Goal: Communication & Community: Answer question/provide support

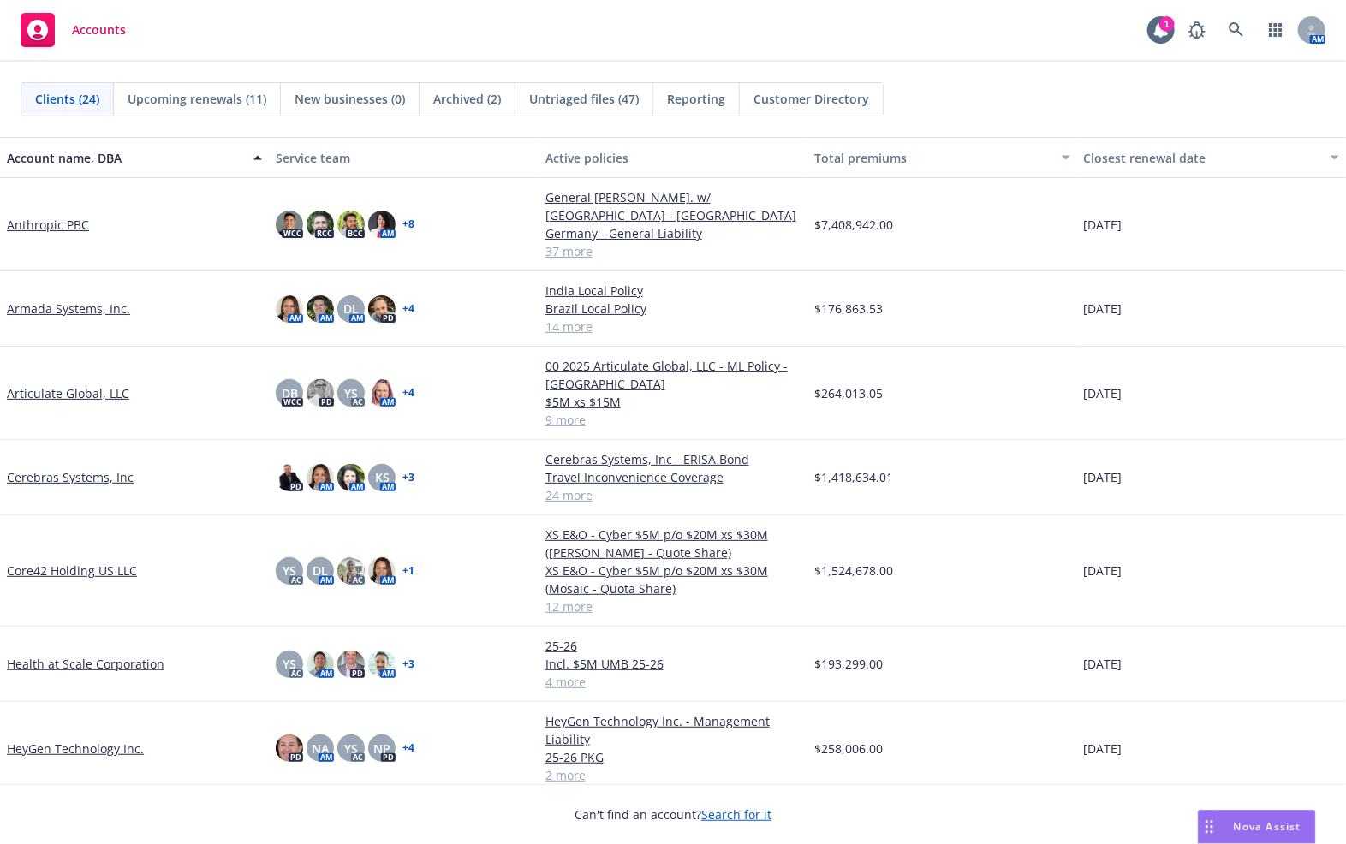
click at [818, 53] on div "Accounts 1 AM" at bounding box center [673, 31] width 1346 height 62
click at [1234, 23] on icon at bounding box center [1236, 29] width 15 height 15
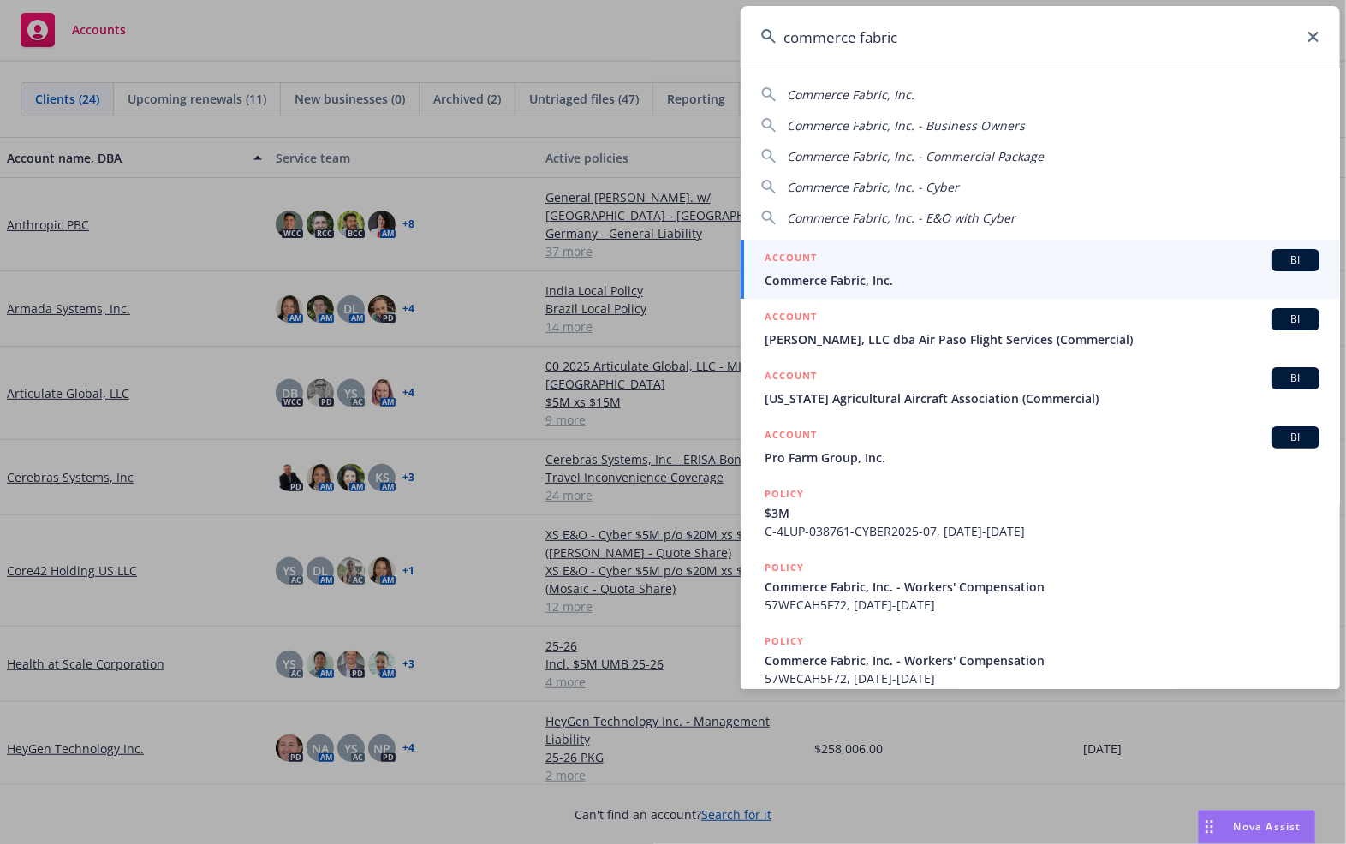
type input "commerce fabric"
click at [909, 271] on span "Commerce Fabric, Inc." at bounding box center [1042, 280] width 555 height 18
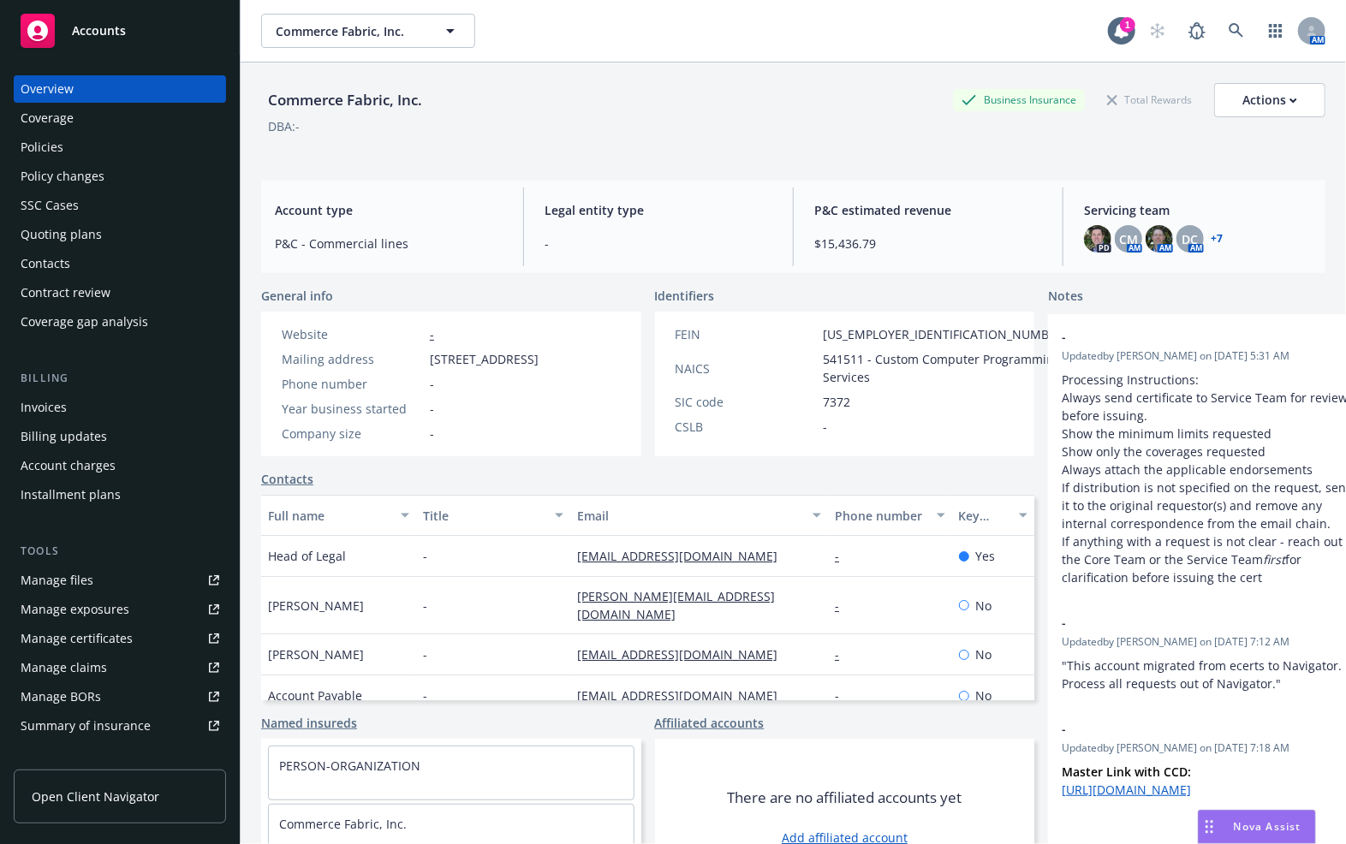
click at [1211, 238] on link "+ 7" at bounding box center [1217, 239] width 12 height 10
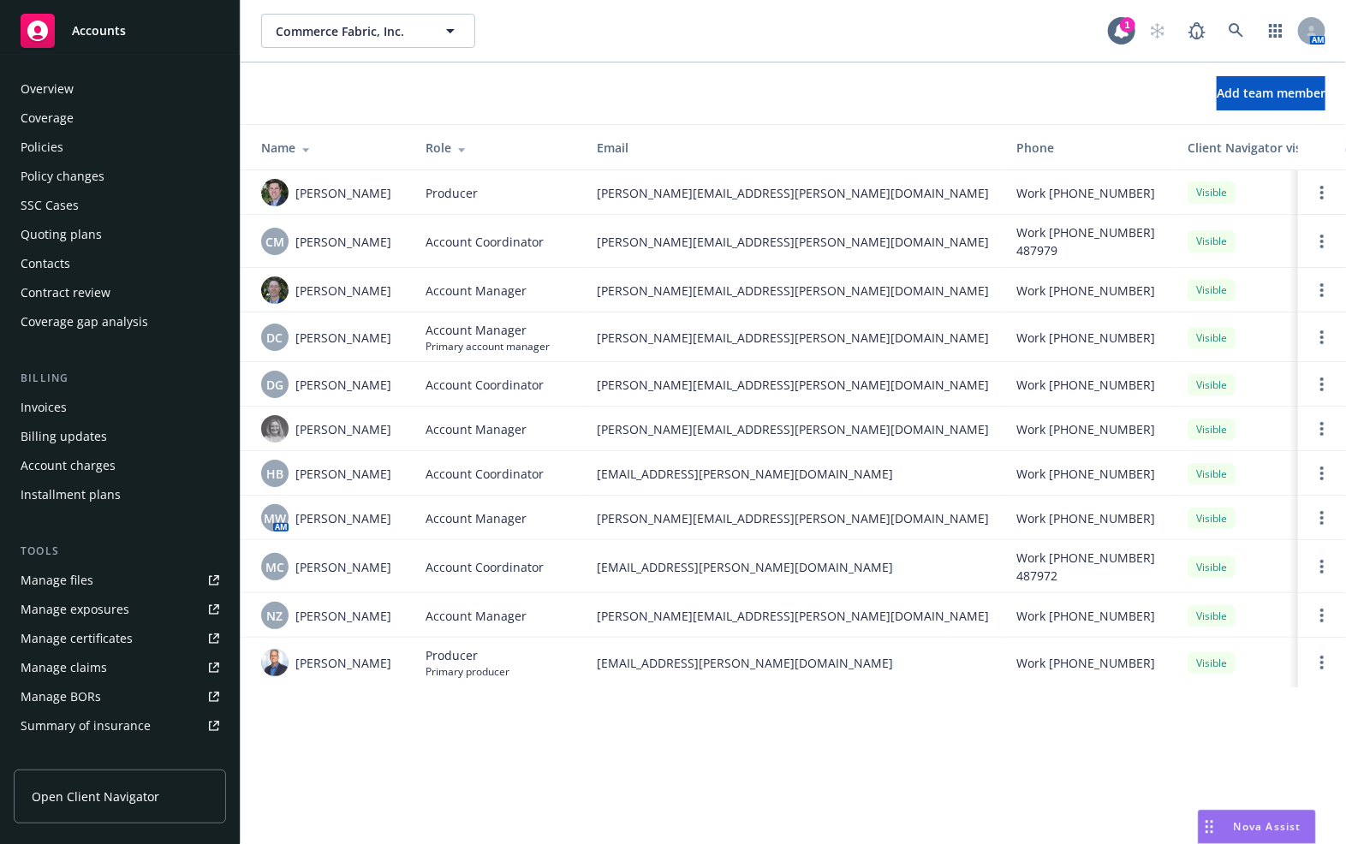
click at [119, 144] on div "Policies" at bounding box center [120, 147] width 199 height 27
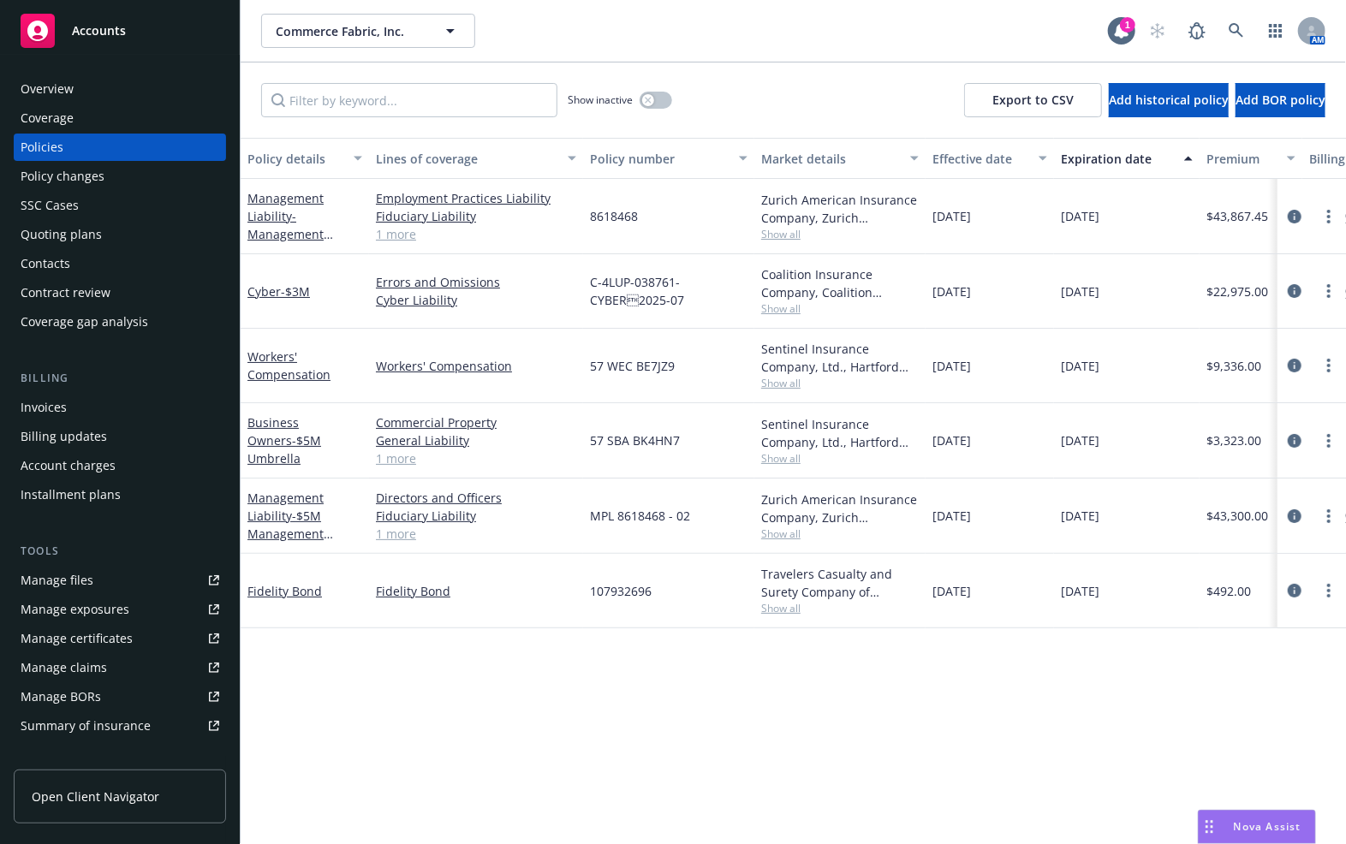
click at [638, 369] on span "57 WEC BE7JZ9" at bounding box center [632, 366] width 85 height 18
click at [284, 375] on link "Workers' Compensation" at bounding box center [288, 365] width 83 height 34
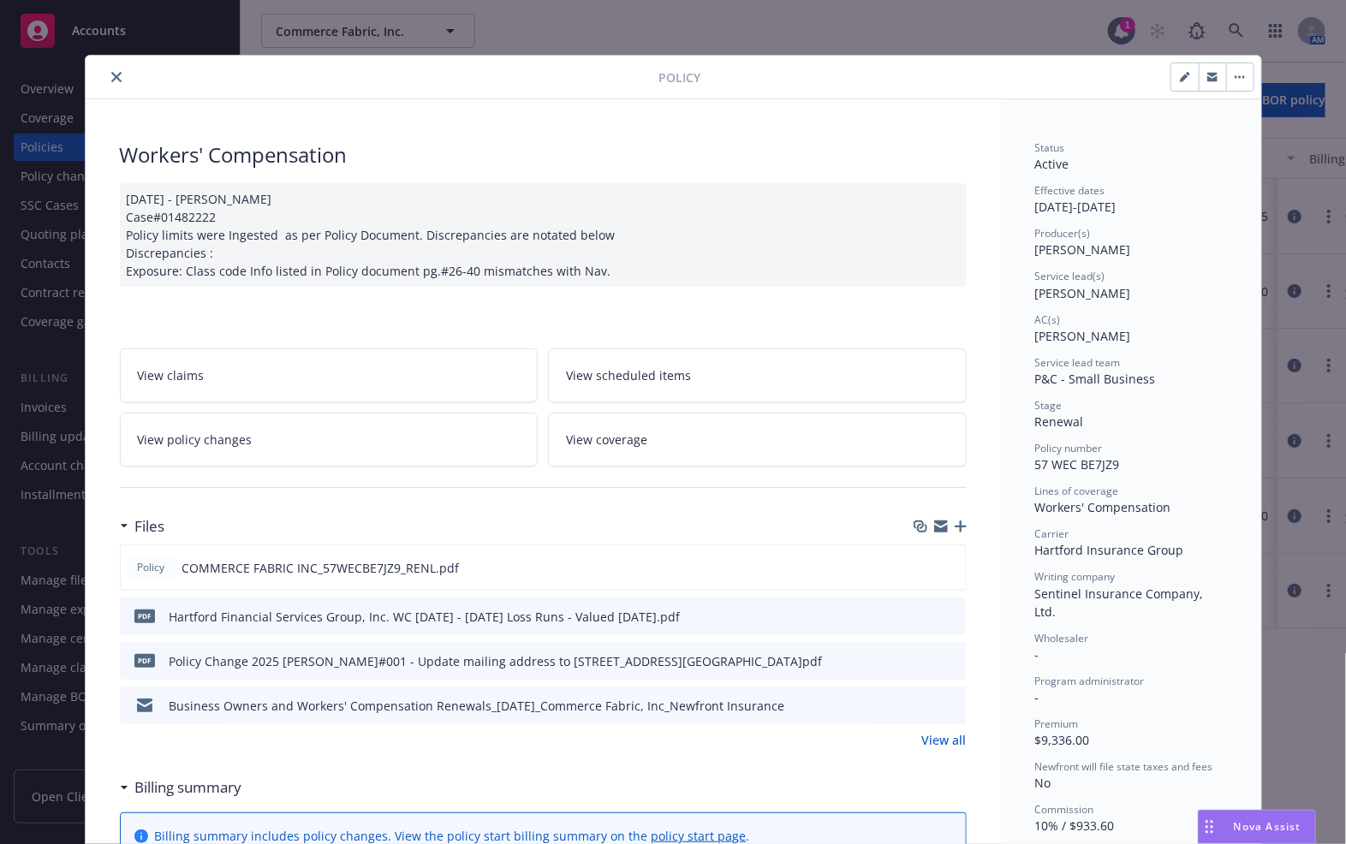
drag, startPoint x: 1029, startPoint y: 290, endPoint x: 1123, endPoint y: 293, distance: 94.2
click at [1123, 293] on div "Service lead(s) Daniel Campbell" at bounding box center [1131, 285] width 192 height 33
drag, startPoint x: 653, startPoint y: 150, endPoint x: 709, endPoint y: 181, distance: 63.6
click at [653, 150] on div "Workers' Compensation" at bounding box center [543, 154] width 847 height 29
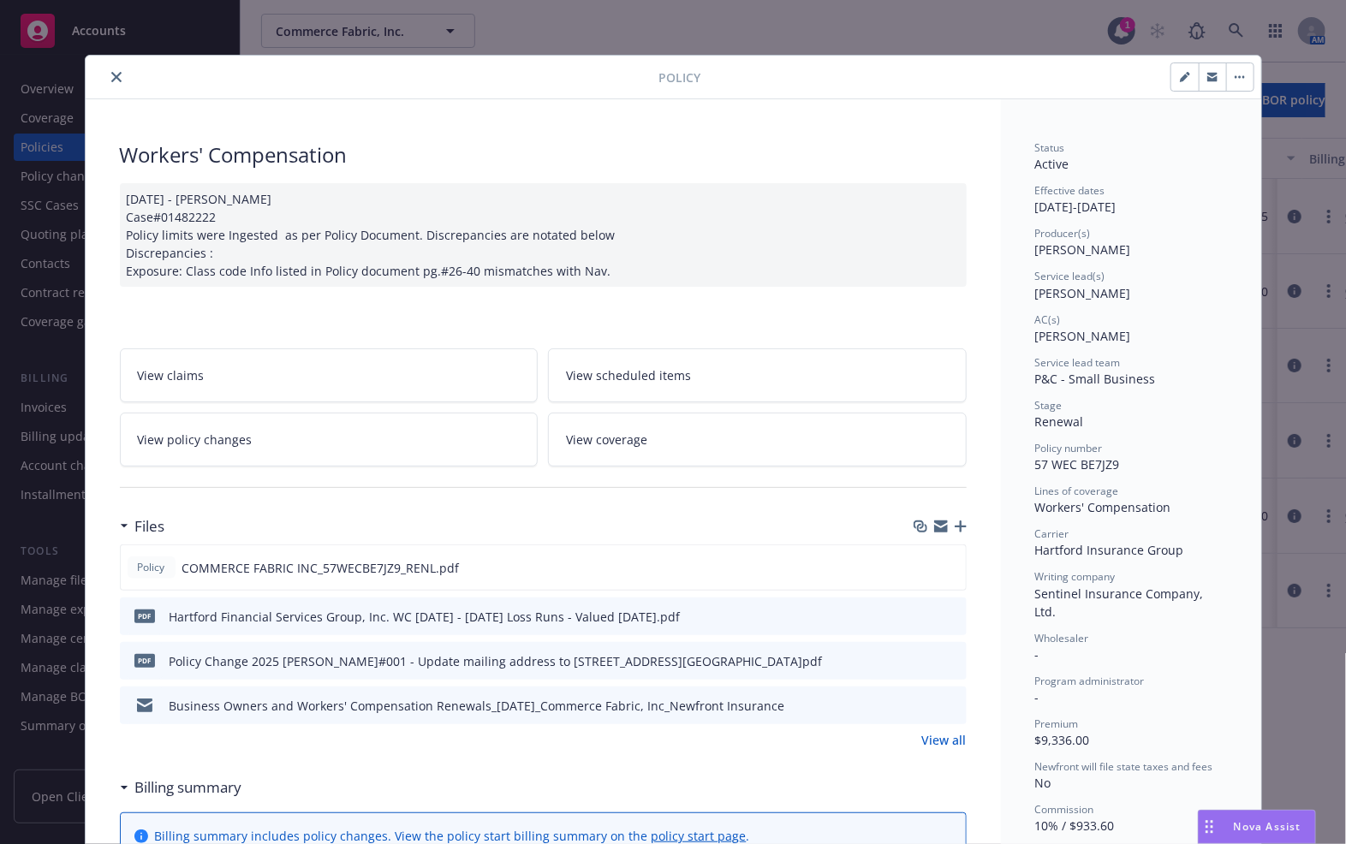
click at [645, 203] on div "02/25/2025 - Venkata Reddy Case#01482222 Policy limits were Ingested as per Pol…" at bounding box center [543, 235] width 847 height 104
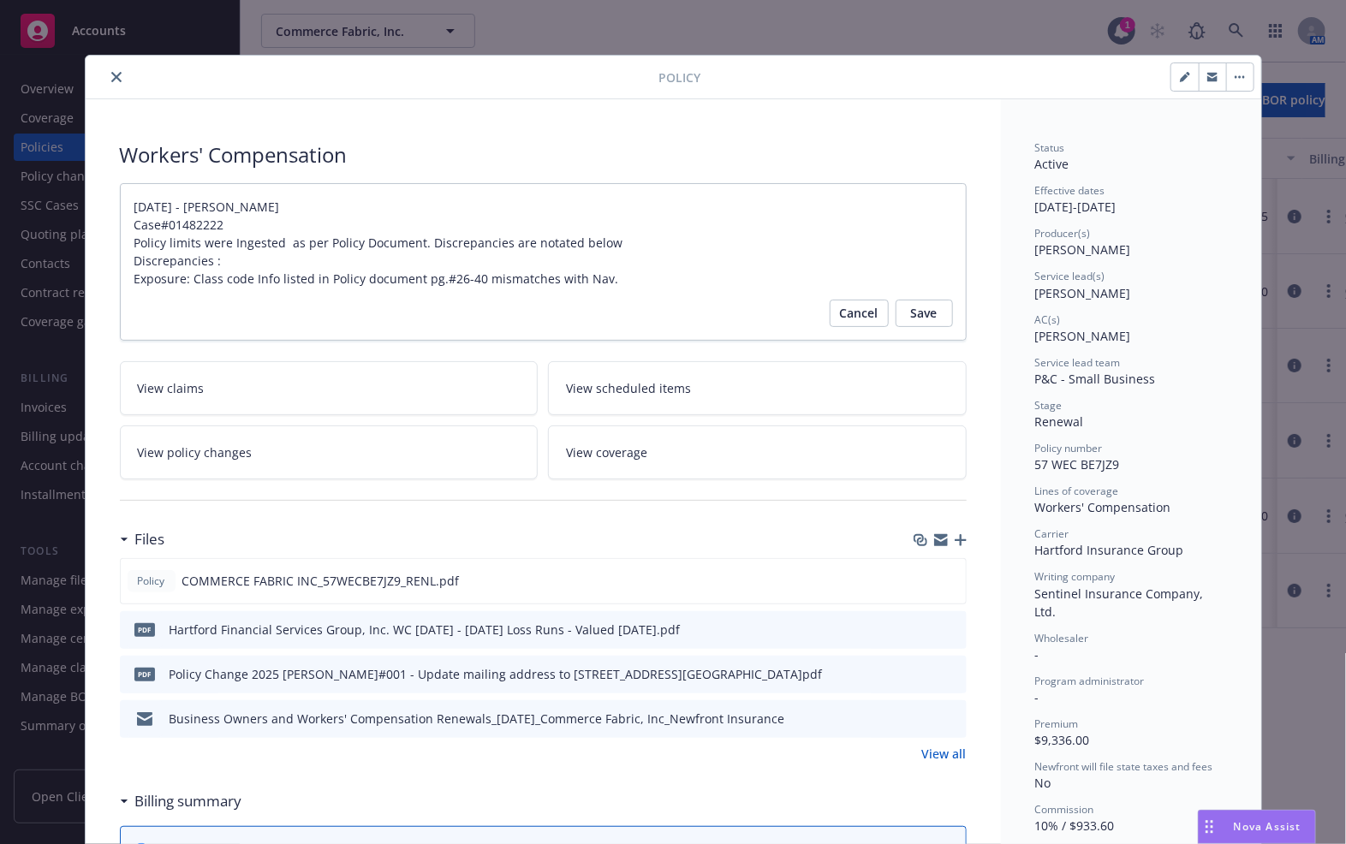
drag, startPoint x: 674, startPoint y: 171, endPoint x: 675, endPoint y: 150, distance: 21.4
type textarea "x"
click at [637, 27] on div "Policy Workers' Compensation 02/25/2025 - Venkata Reddy Case#01482222 Policy li…" at bounding box center [673, 422] width 1346 height 844
click at [111, 78] on icon "close" at bounding box center [116, 77] width 10 height 10
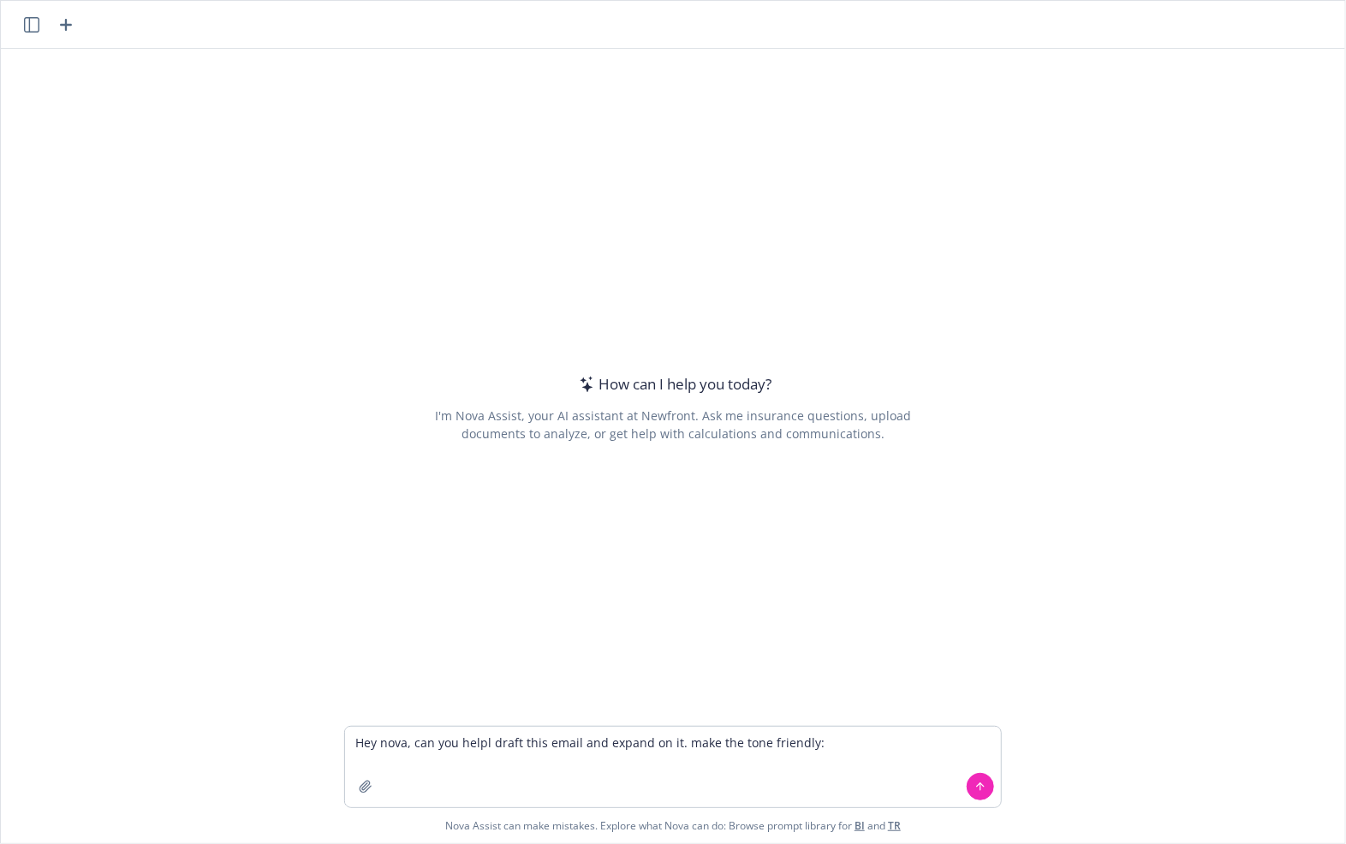
type textarea "Hey nova, can you helpl draft this email and expand on it. make the tone friend…"
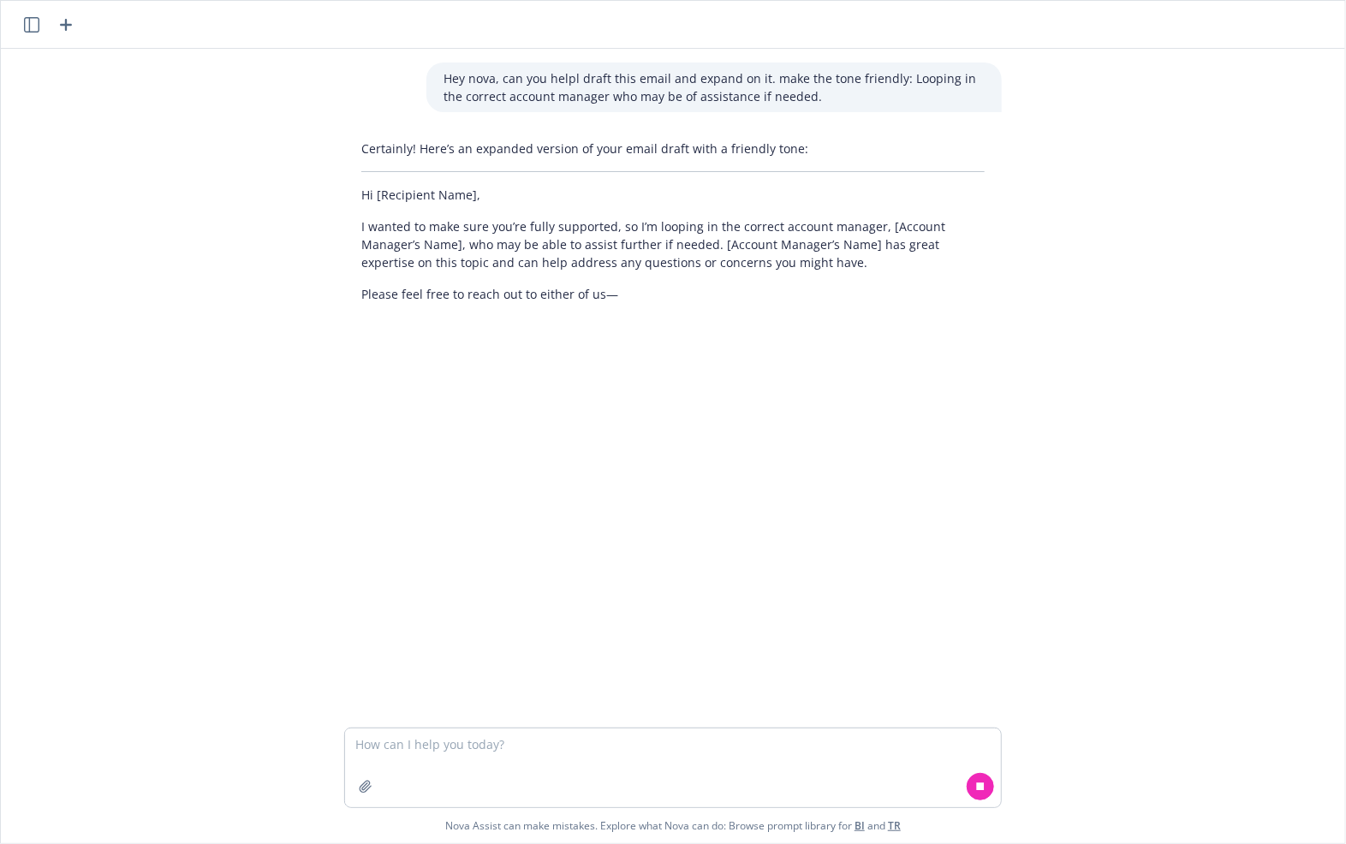
click at [485, 620] on div "Hey nova, can you helpl draft this email and expand on it. make the tone friend…" at bounding box center [673, 388] width 1344 height 679
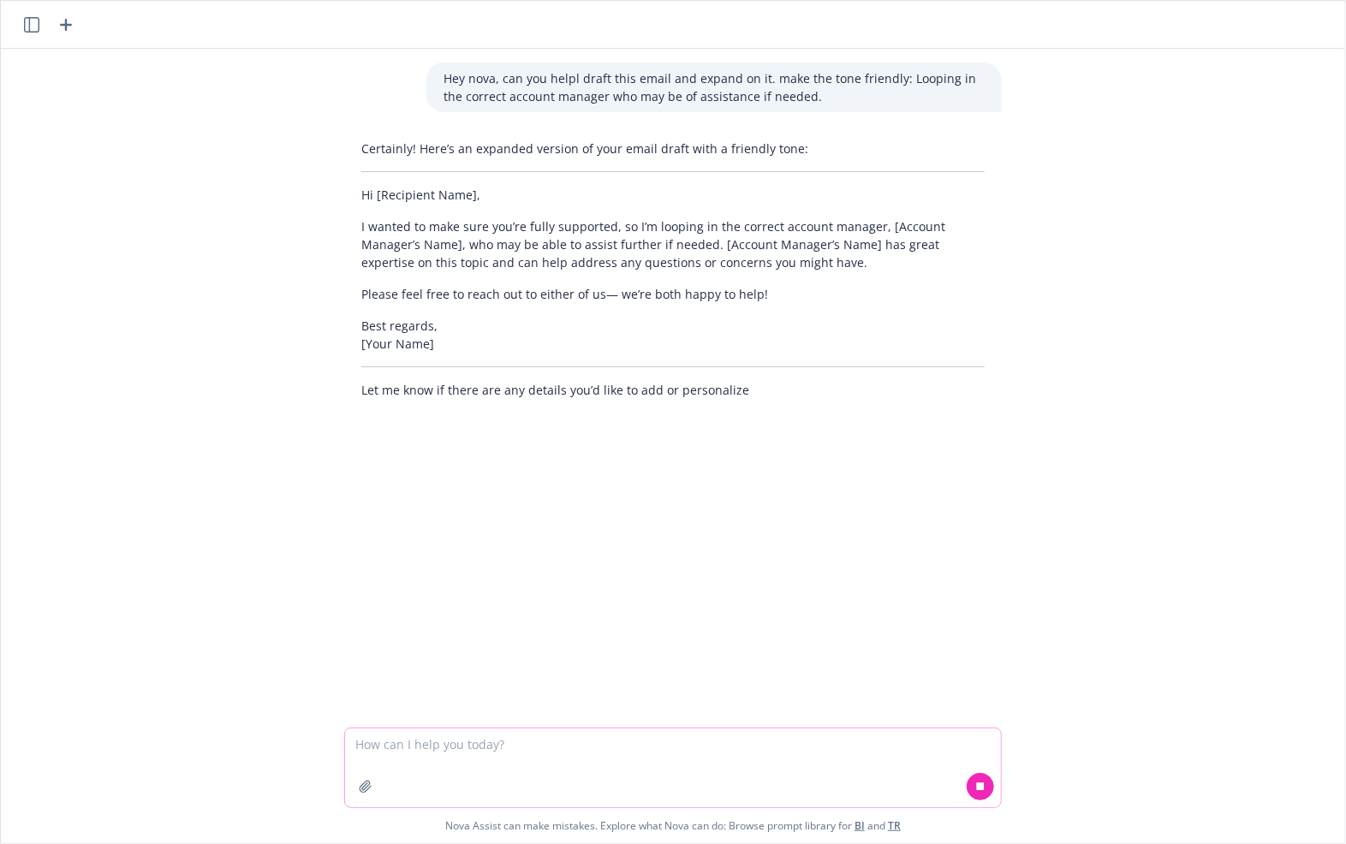
click at [412, 746] on textarea at bounding box center [673, 768] width 656 height 79
type textarea "make it shorter and professional yet friendly tone"
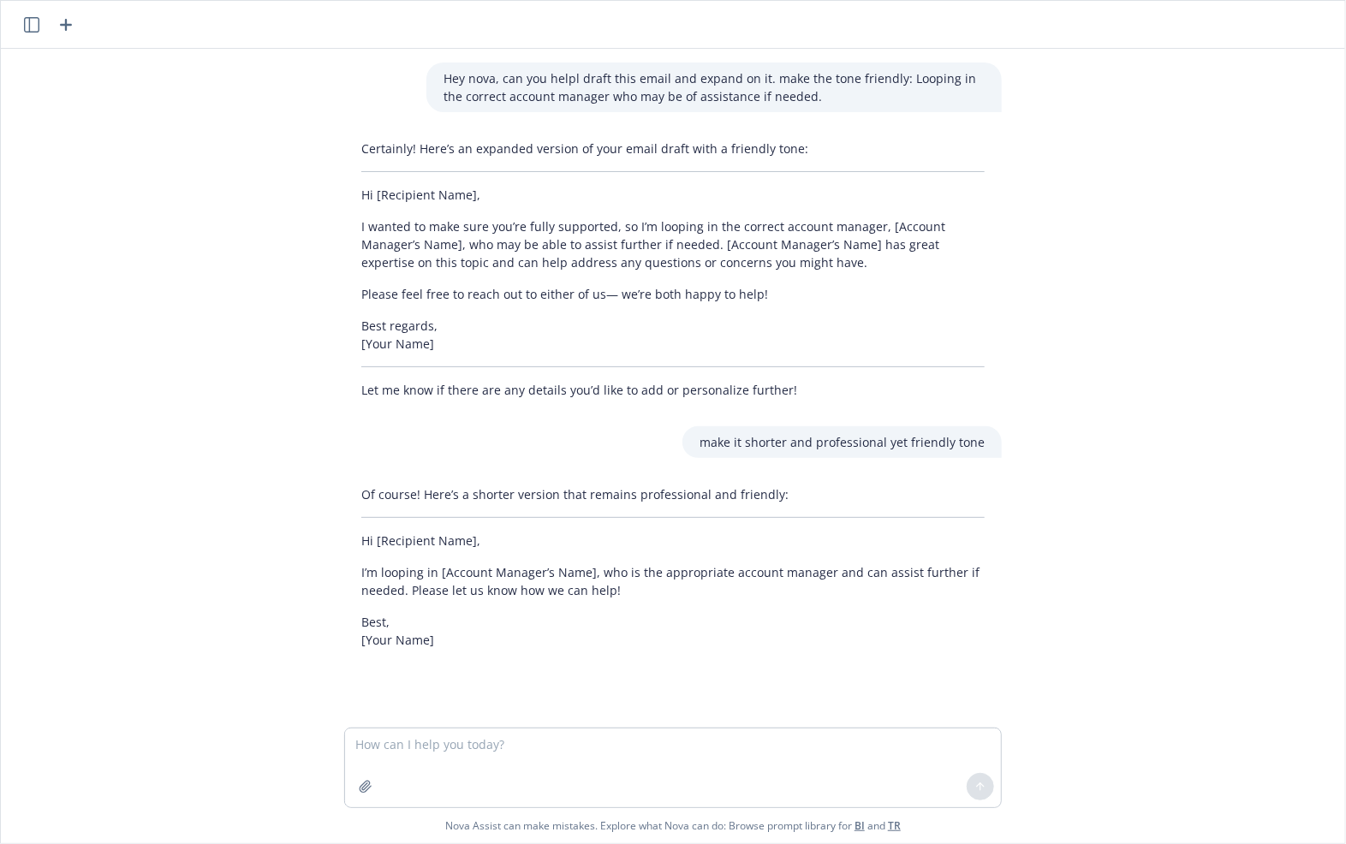
click at [434, 600] on div "Of course! Here’s a shorter version that remains professional and friendly: Hi …" at bounding box center [673, 567] width 658 height 177
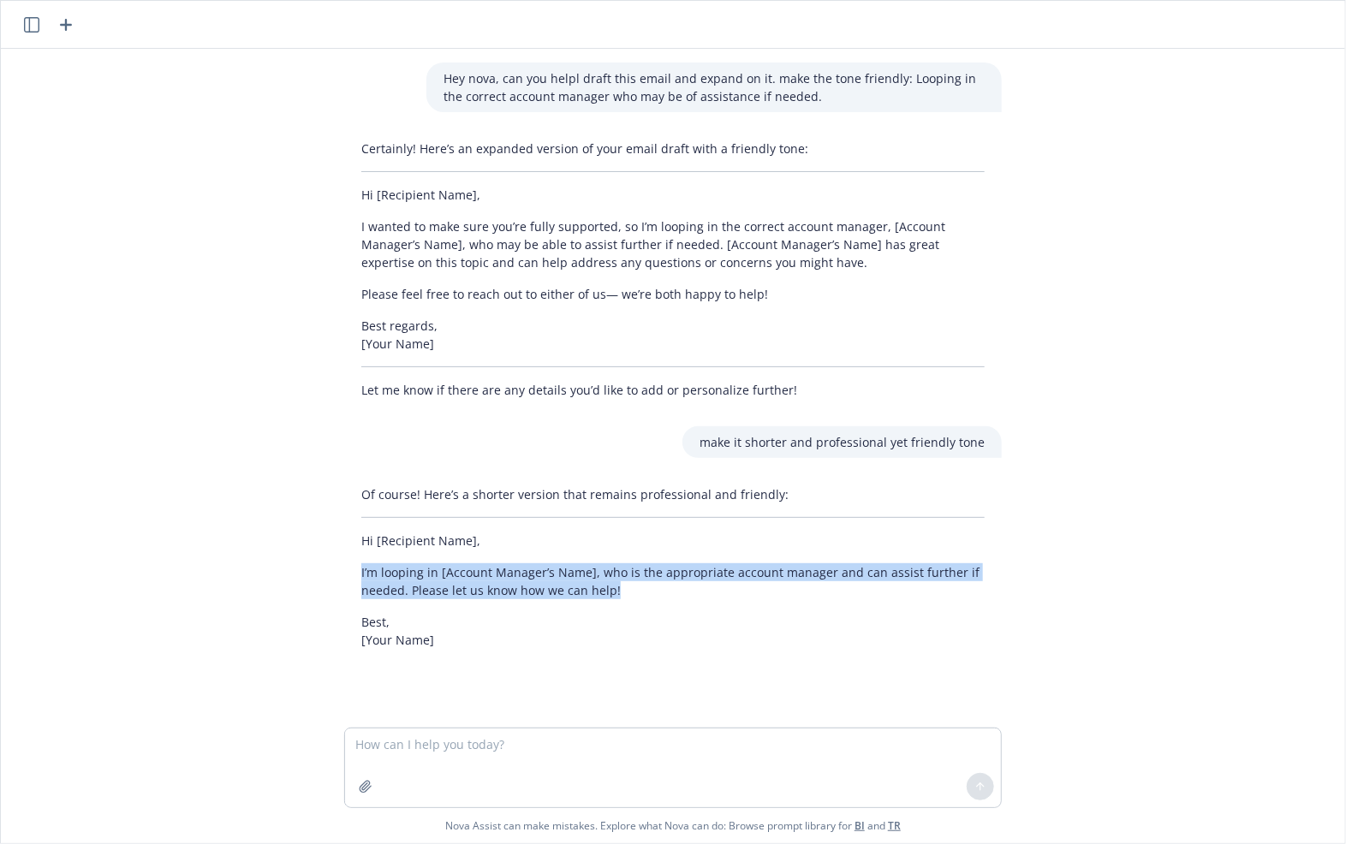
drag, startPoint x: 609, startPoint y: 594, endPoint x: 347, endPoint y: 560, distance: 264.2
click at [347, 560] on div "Of course! Here’s a shorter version that remains professional and friendly: Hi …" at bounding box center [673, 567] width 658 height 177
copy p "I’m looping in [Account Manager’s Name], who is the appropriate account manager…"
click at [622, 253] on p "I wanted to make sure you’re fully supported, so I’m looping in the correct acc…" at bounding box center [672, 244] width 623 height 54
